Goal: Obtain resource: Obtain resource

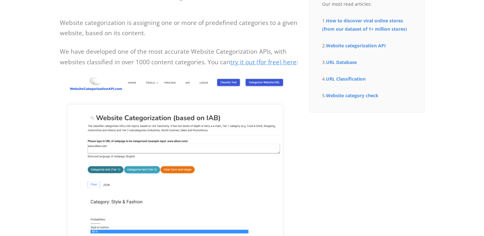
scroll to position [121, 0]
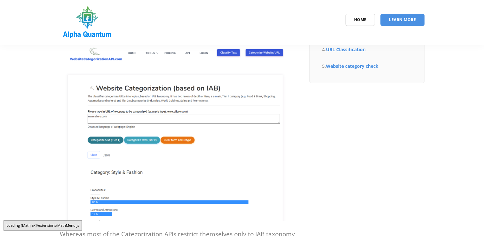
click at [145, 116] on img at bounding box center [180, 134] width 240 height 174
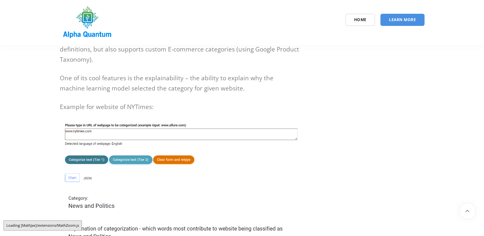
scroll to position [335, 0]
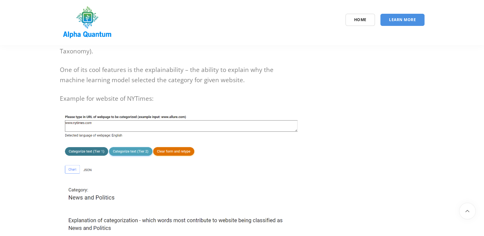
click at [100, 126] on img at bounding box center [180, 201] width 240 height 178
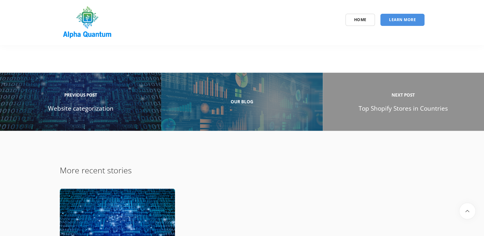
scroll to position [2838, 0]
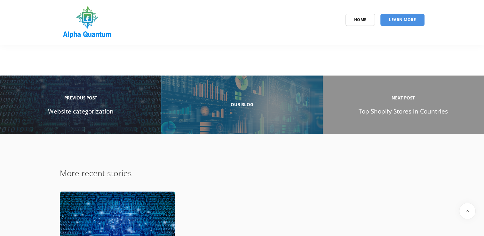
click at [93, 111] on h4 "Previous Post Website categorization" at bounding box center [80, 105] width 145 height 24
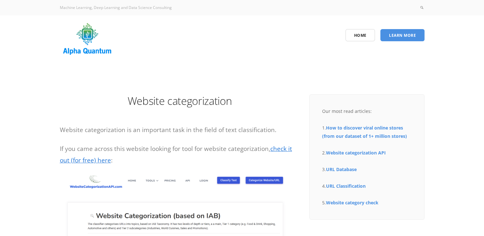
click at [83, 163] on link "check it out (for free) here" at bounding box center [176, 155] width 232 height 20
